Goal: Task Accomplishment & Management: Manage account settings

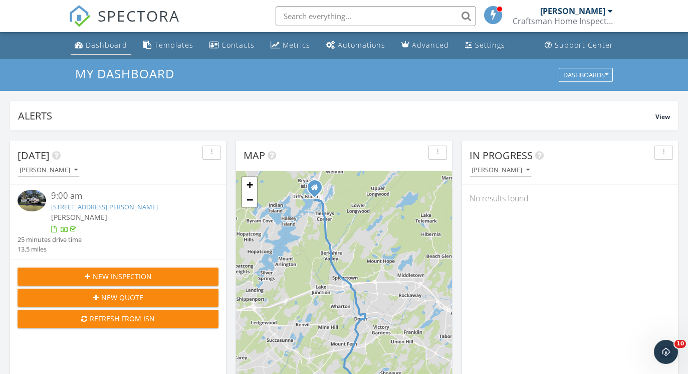
click at [92, 49] on div "Dashboard" at bounding box center [107, 45] width 42 height 10
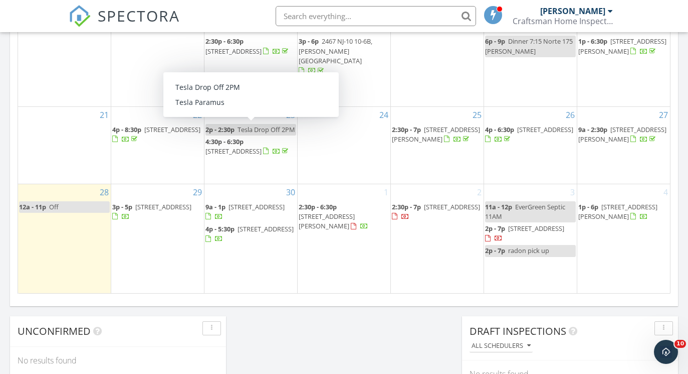
scroll to position [629, 0]
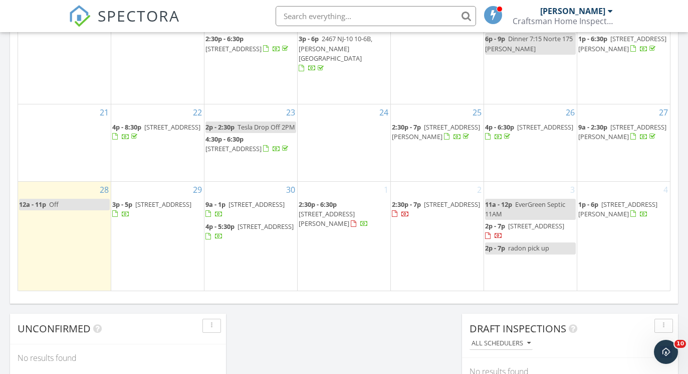
click at [616, 134] on span "5 Alpine Dr, Randolph 07869" at bounding box center [623, 131] width 88 height 19
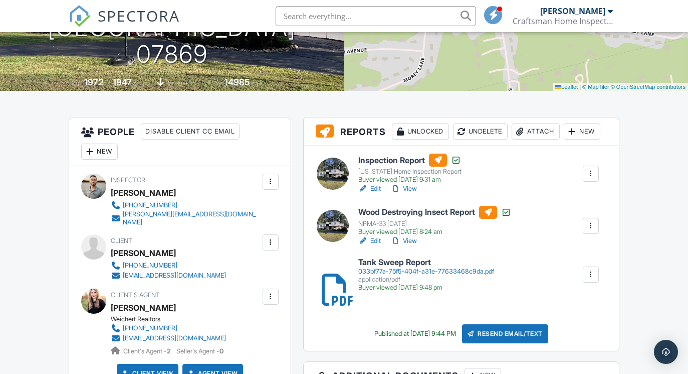
click at [547, 136] on div "Attach" at bounding box center [536, 131] width 48 height 16
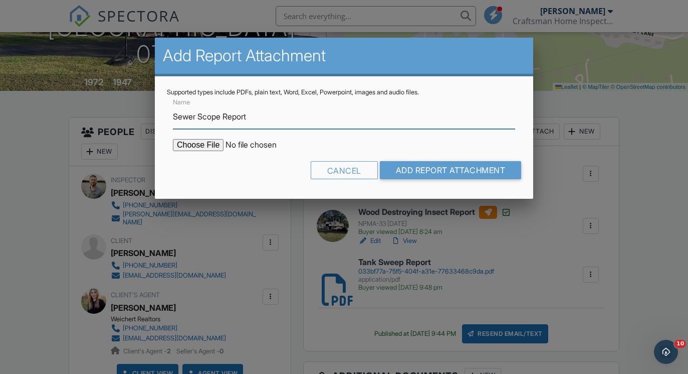
type input "Sewer Scope Report"
click at [208, 147] on input "file" at bounding box center [258, 145] width 170 height 12
type input "C:\fakepath\2u1M56-report.pdf"
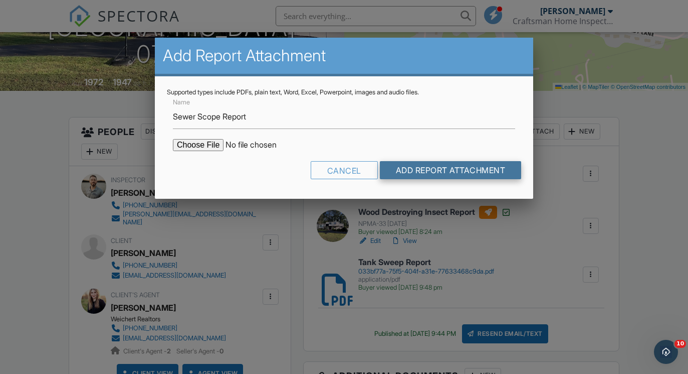
click at [436, 170] on input "Add Report Attachment" at bounding box center [451, 170] width 142 height 18
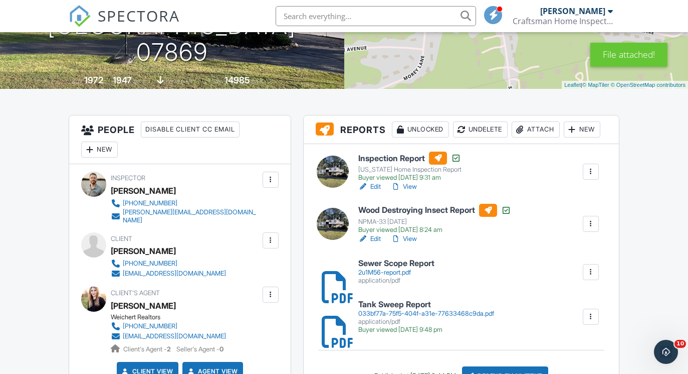
scroll to position [186, 0]
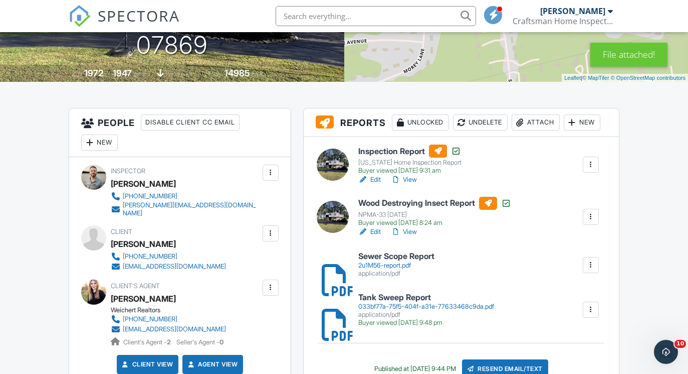
click at [365, 256] on h6 "Sewer Scope Report" at bounding box center [396, 256] width 76 height 9
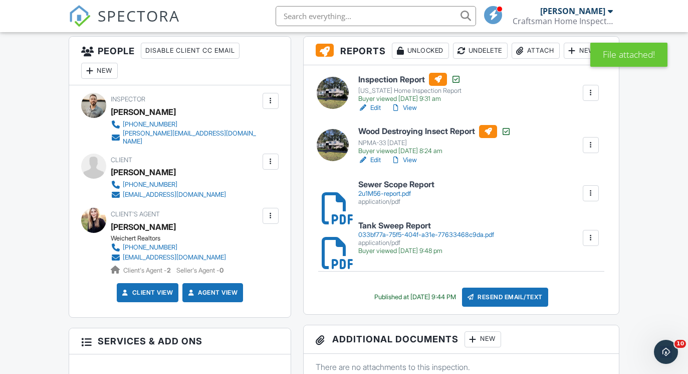
scroll to position [272, 0]
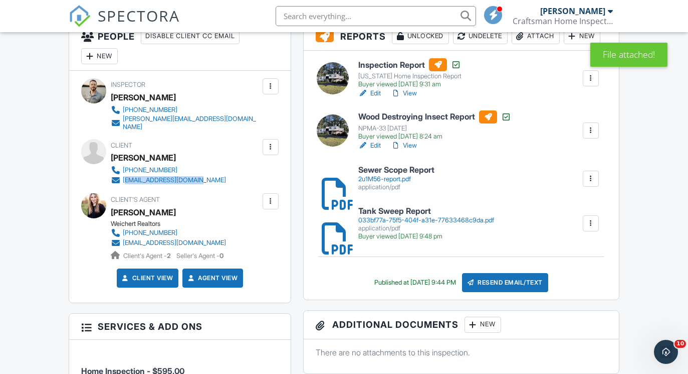
drag, startPoint x: 210, startPoint y: 170, endPoint x: 125, endPoint y: 173, distance: 84.3
click at [125, 173] on div "Client Patsy Murillo 973-723-3400 patsy_1890@hotmail.com" at bounding box center [192, 162] width 163 height 46
click at [211, 171] on div "Client Patsy Murillo 973-723-3400 patsy_1890@hotmail.com" at bounding box center [192, 162] width 163 height 46
drag, startPoint x: 207, startPoint y: 173, endPoint x: 123, endPoint y: 174, distance: 83.2
click at [123, 174] on div "973-723-3400 patsy_1890@hotmail.com" at bounding box center [172, 175] width 123 height 20
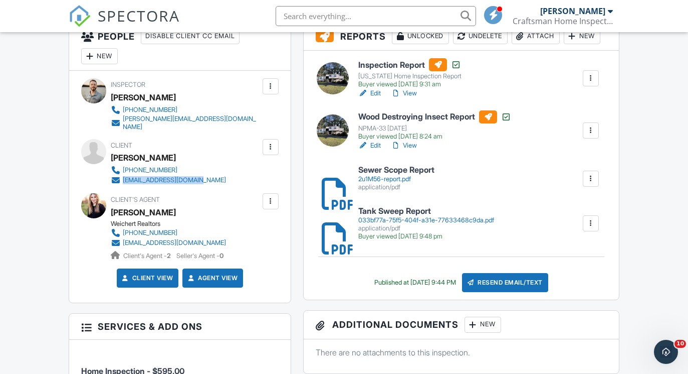
copy div "patsy_1890@hotmail.com"
click at [214, 238] on link "maraglauberg@gmail.com" at bounding box center [168, 243] width 115 height 10
drag, startPoint x: 277, startPoint y: 233, endPoint x: 147, endPoint y: 234, distance: 129.4
click at [147, 234] on div "Client's Agent Mara Glauberg Weichert Realtors 917-733-3304 maraglauberg@gmail.…" at bounding box center [180, 226] width 198 height 67
click at [265, 248] on div "Client's Agent Mara Glauberg Weichert Realtors 917-733-3304 maraglauberg@gmail.…" at bounding box center [192, 226] width 163 height 67
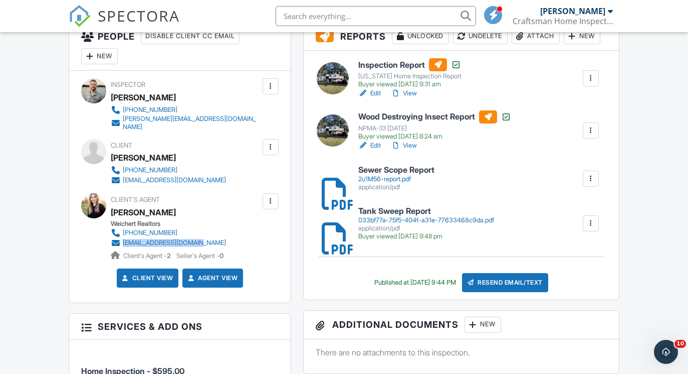
drag, startPoint x: 249, startPoint y: 235, endPoint x: 125, endPoint y: 236, distance: 123.3
click at [125, 236] on div "Client's Agent Mara Glauberg Weichert Realtors 917-733-3304 maraglauberg@gmail.…" at bounding box center [192, 226] width 163 height 67
copy div "maraglauberg@gmail.com"
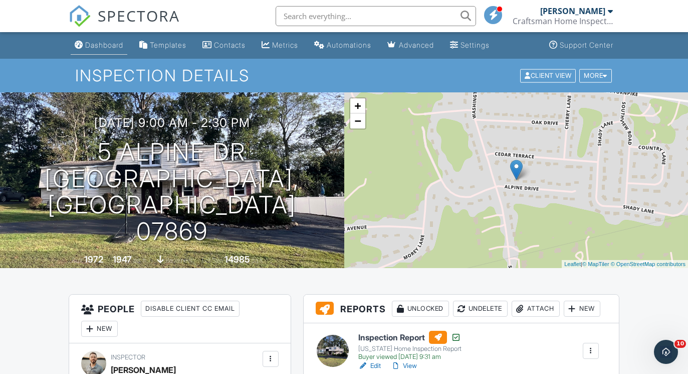
scroll to position [0, 0]
click at [105, 40] on link "Dashboard" at bounding box center [99, 45] width 57 height 19
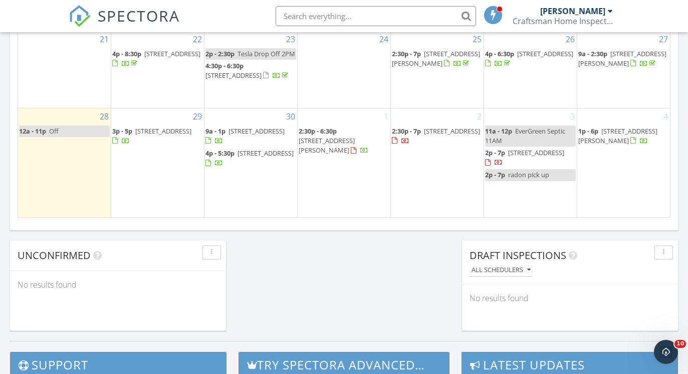
scroll to position [703, 0]
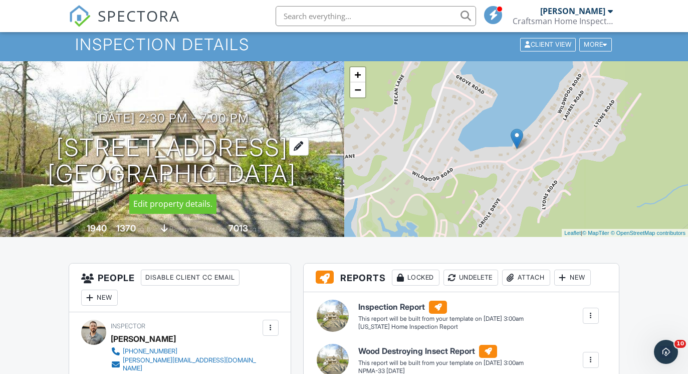
click at [301, 144] on div at bounding box center [299, 146] width 20 height 19
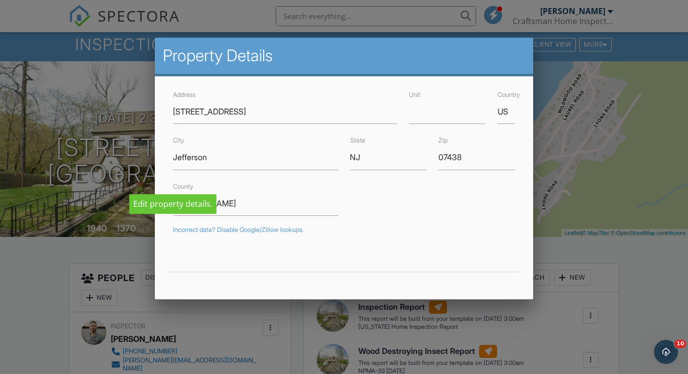
click at [614, 148] on div at bounding box center [344, 183] width 688 height 467
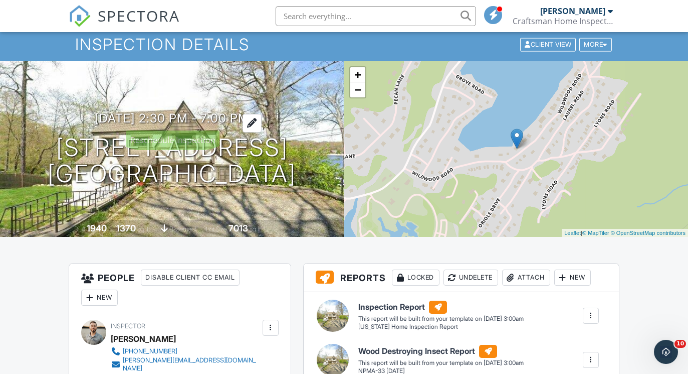
click at [262, 120] on div at bounding box center [252, 123] width 19 height 19
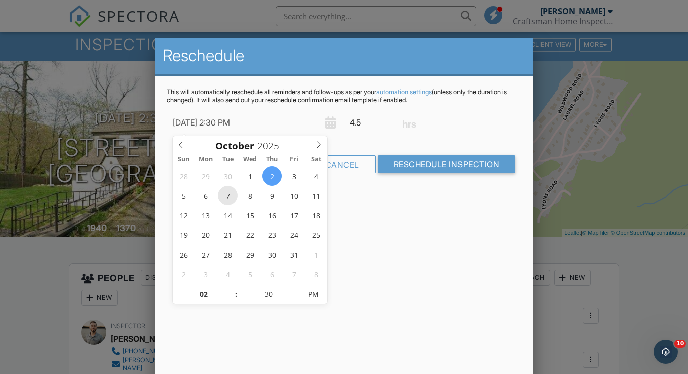
type input "10/07/2025 2:30 PM"
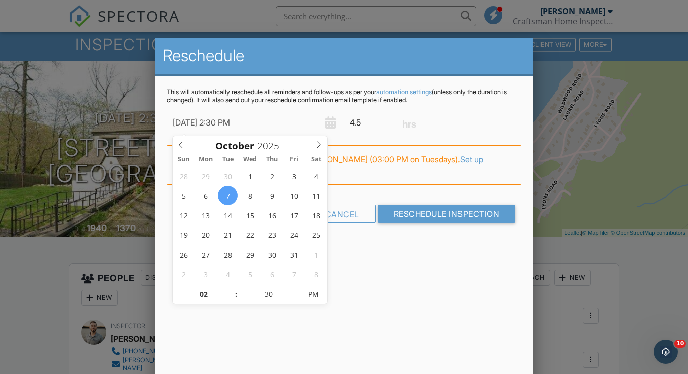
click at [439, 280] on div "Reschedule This will automatically reschedule all reminders and follow-ups as p…" at bounding box center [344, 213] width 379 height 351
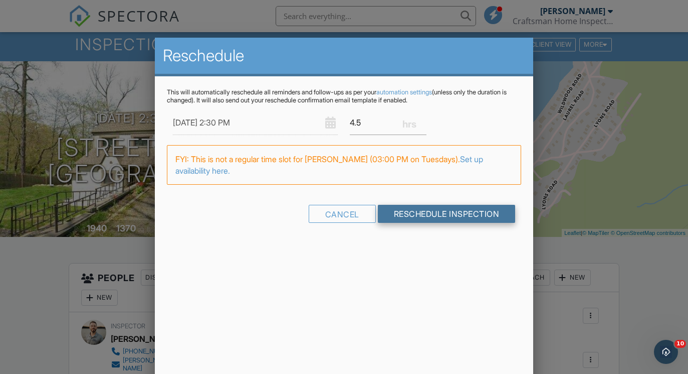
click at [435, 215] on input "Reschedule Inspection" at bounding box center [447, 214] width 138 height 18
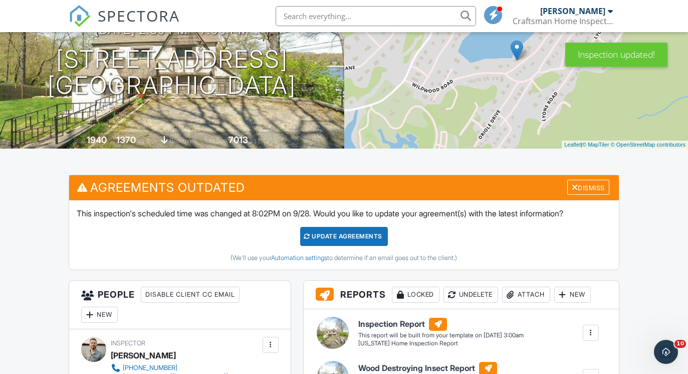
click at [344, 237] on div "Update Agreements" at bounding box center [344, 236] width 88 height 19
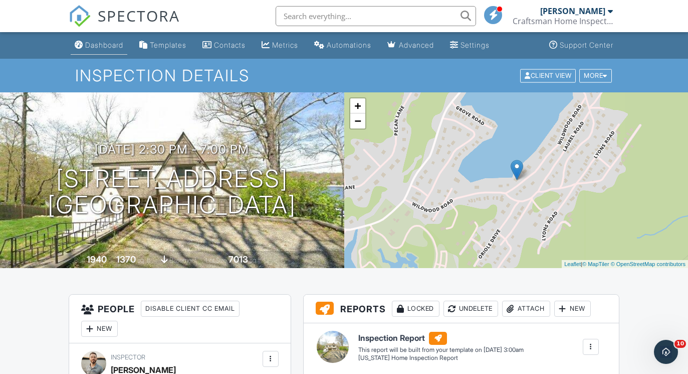
click at [98, 38] on link "Dashboard" at bounding box center [99, 45] width 57 height 19
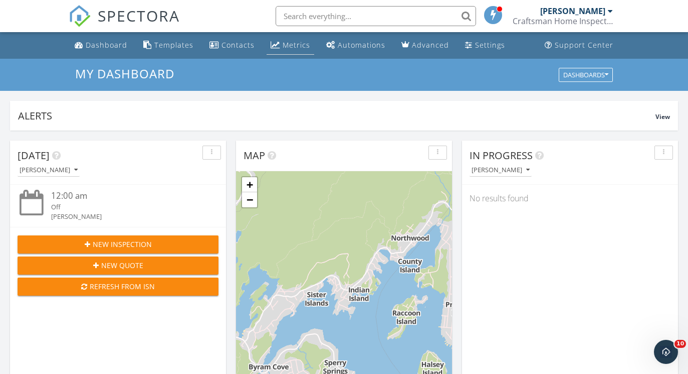
click at [289, 54] on link "Metrics" at bounding box center [291, 45] width 48 height 19
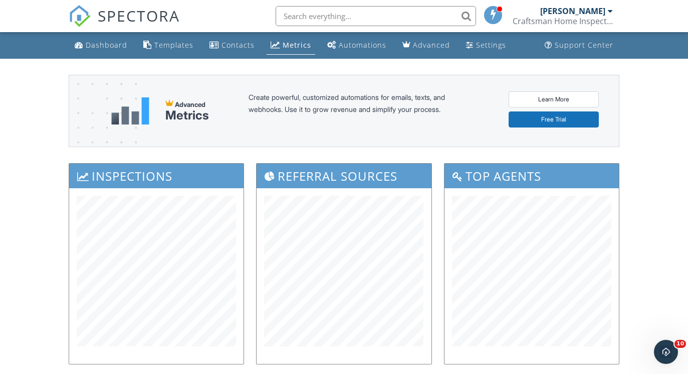
click at [106, 49] on div "Dashboard" at bounding box center [107, 45] width 42 height 10
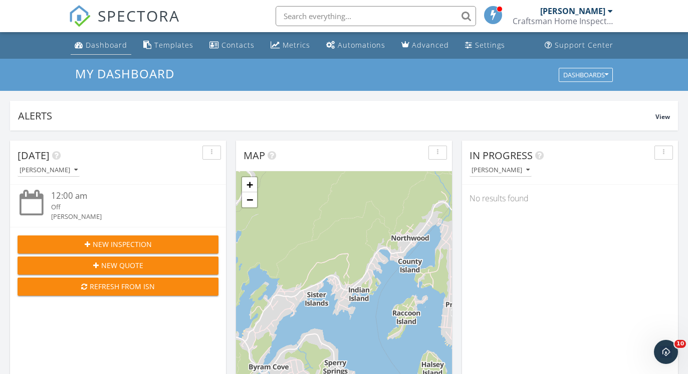
click at [108, 44] on div "Dashboard" at bounding box center [107, 45] width 42 height 10
